Goal: Information Seeking & Learning: Learn about a topic

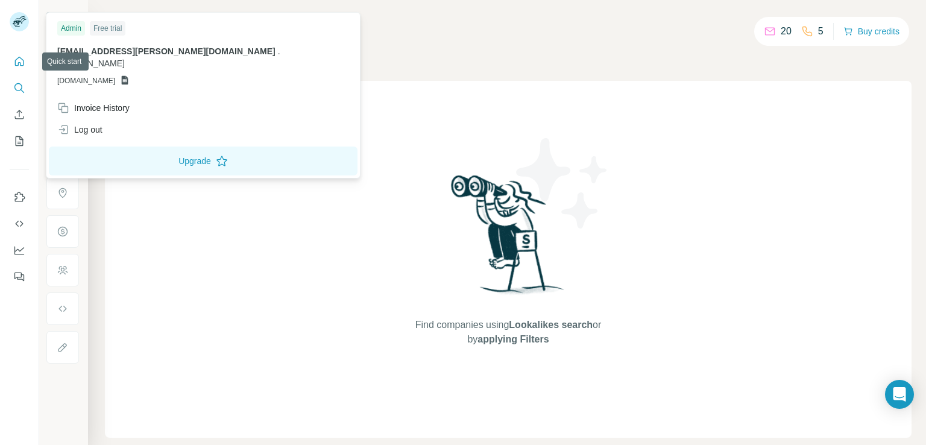
click at [22, 59] on icon "Quick start" at bounding box center [19, 61] width 9 height 9
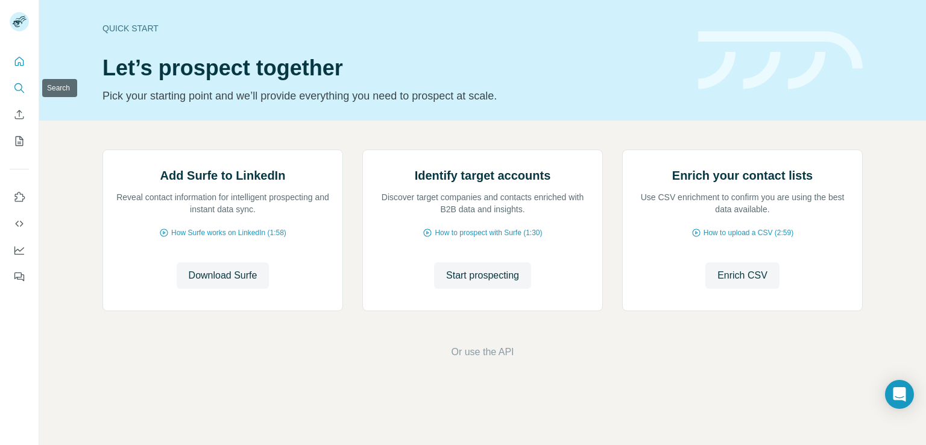
click at [24, 85] on icon "Search" at bounding box center [19, 88] width 12 height 12
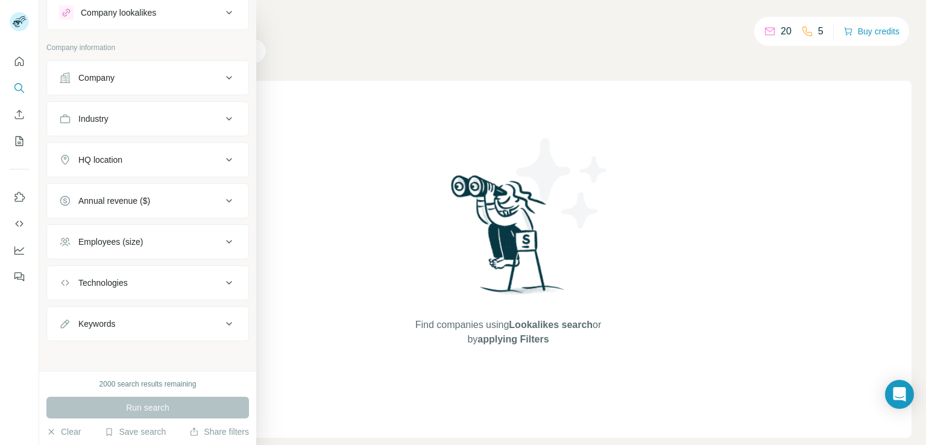
scroll to position [39, 0]
click at [157, 315] on div "Keywords" at bounding box center [140, 321] width 163 height 12
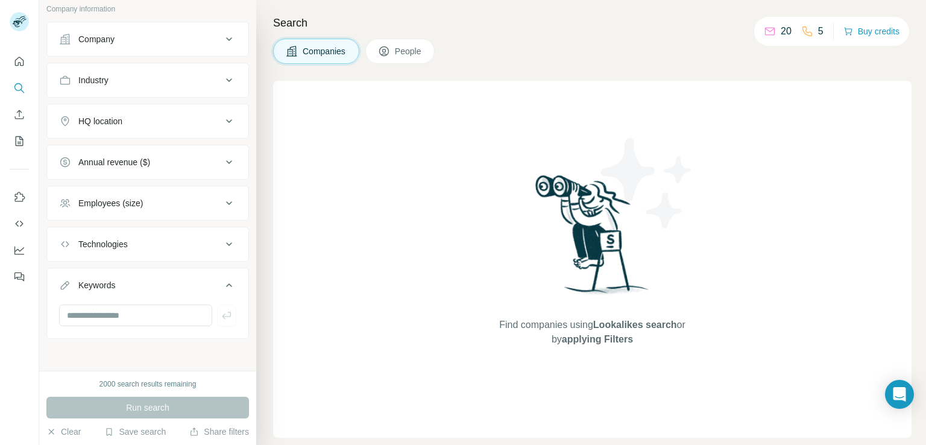
click at [187, 280] on div "Keywords" at bounding box center [140, 285] width 163 height 12
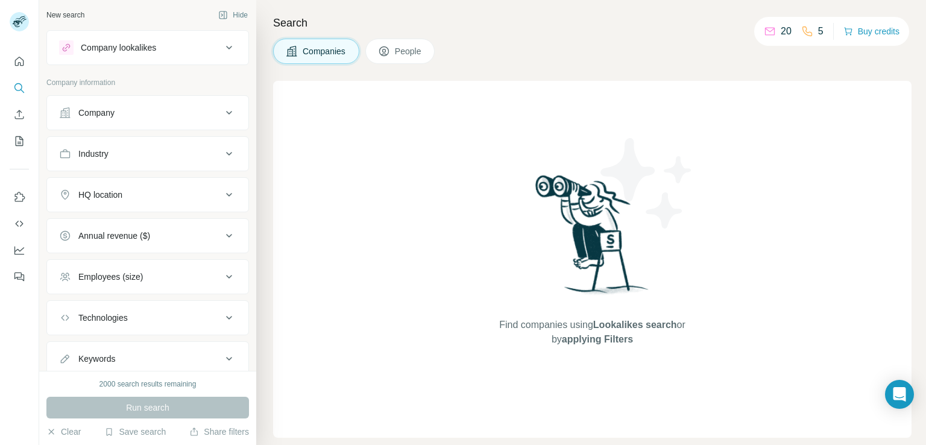
scroll to position [0, 0]
click at [162, 49] on div "Company lookalikes" at bounding box center [140, 49] width 163 height 14
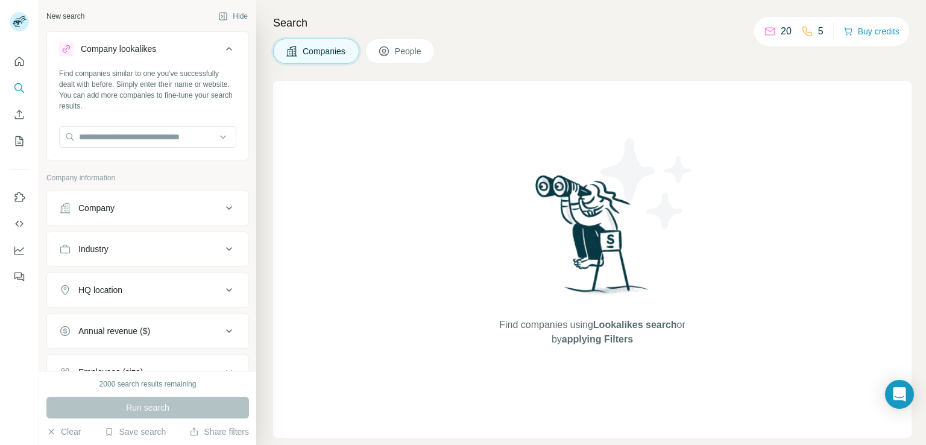
click at [175, 47] on div "Company lookalikes" at bounding box center [140, 49] width 163 height 14
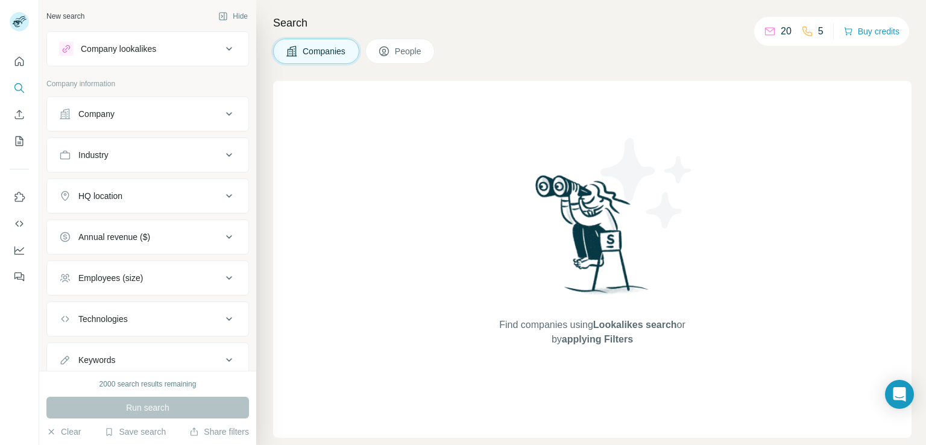
click at [147, 111] on div "Company" at bounding box center [140, 114] width 163 height 12
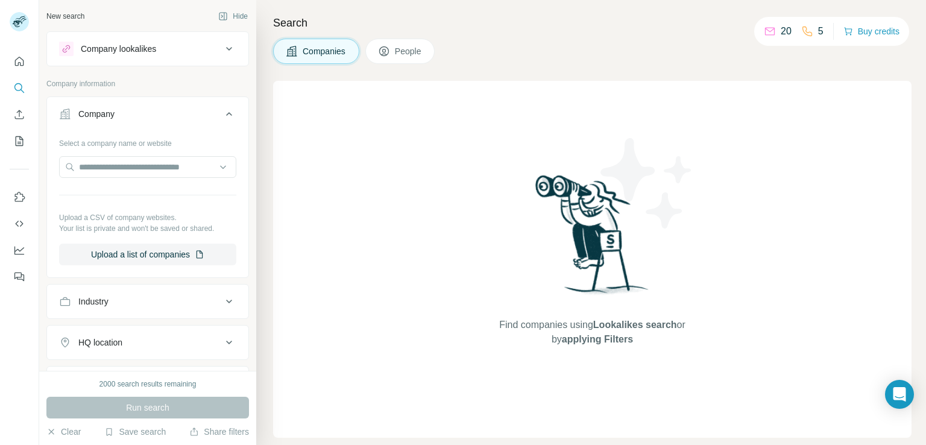
click at [147, 111] on div "Company" at bounding box center [140, 114] width 163 height 12
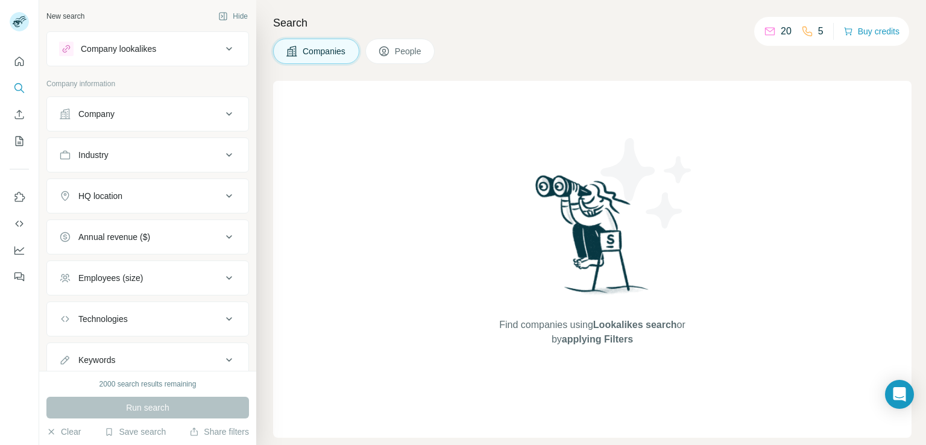
click at [142, 150] on div "Industry" at bounding box center [140, 155] width 163 height 12
